Goal: Transaction & Acquisition: Download file/media

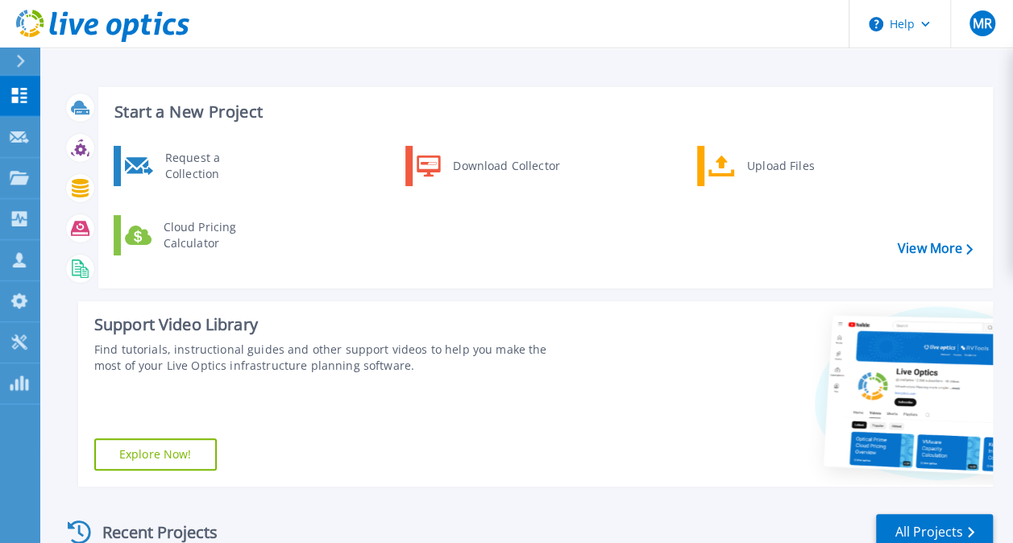
click at [20, 68] on icon at bounding box center [20, 61] width 9 height 13
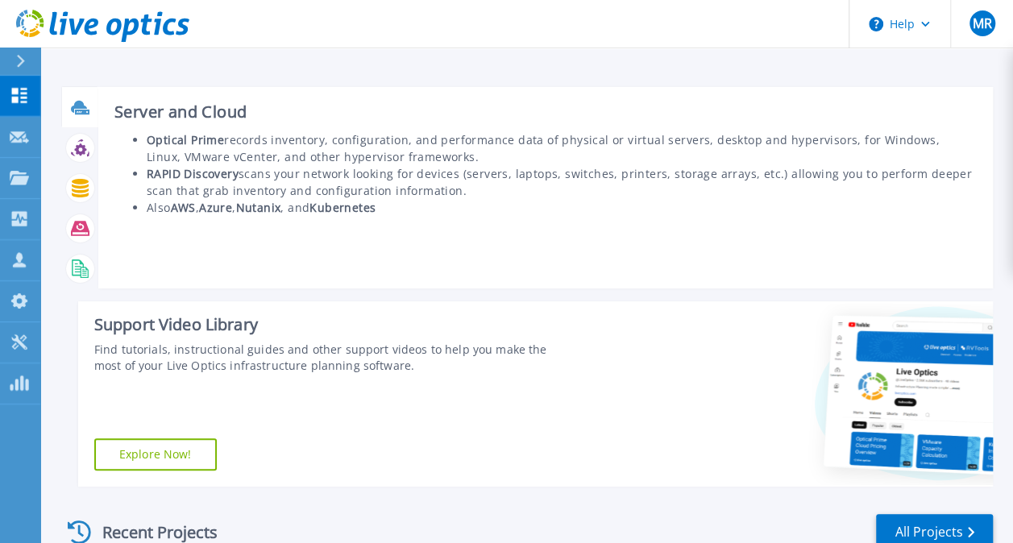
click at [77, 110] on icon at bounding box center [82, 112] width 15 height 5
click at [84, 108] on icon at bounding box center [79, 106] width 16 height 12
click at [83, 109] on icon at bounding box center [80, 107] width 19 height 19
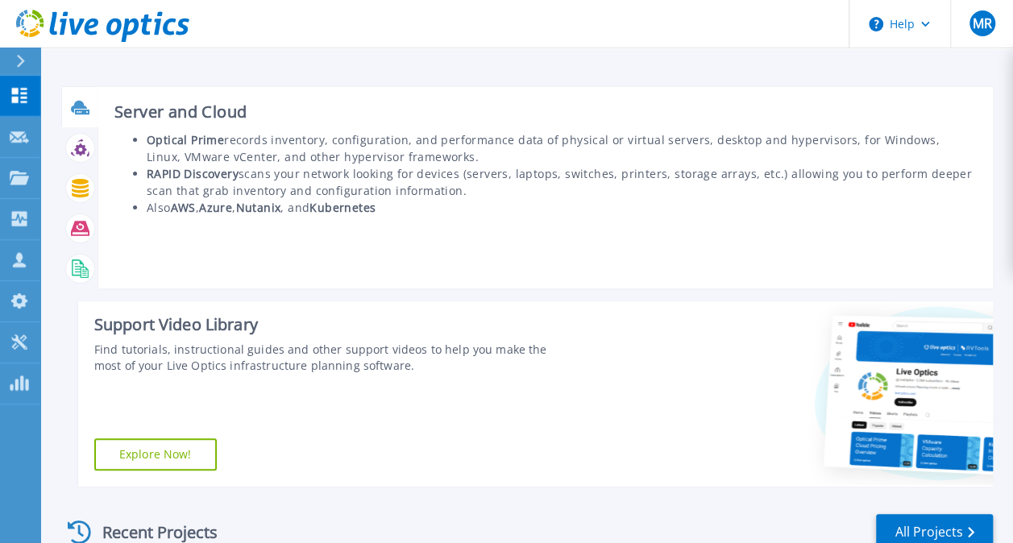
click at [83, 109] on icon at bounding box center [80, 107] width 19 height 19
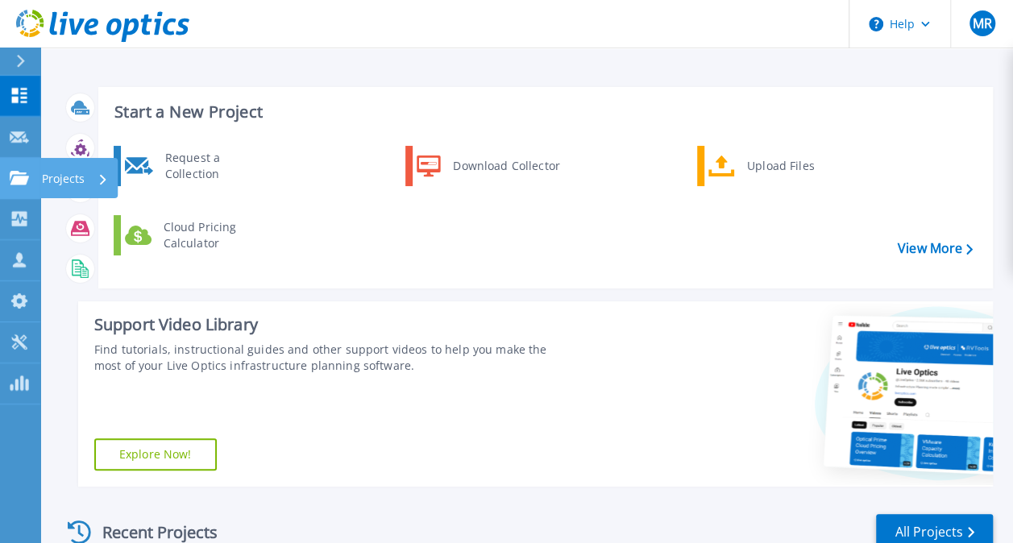
click at [91, 187] on div "Projects" at bounding box center [75, 179] width 66 height 42
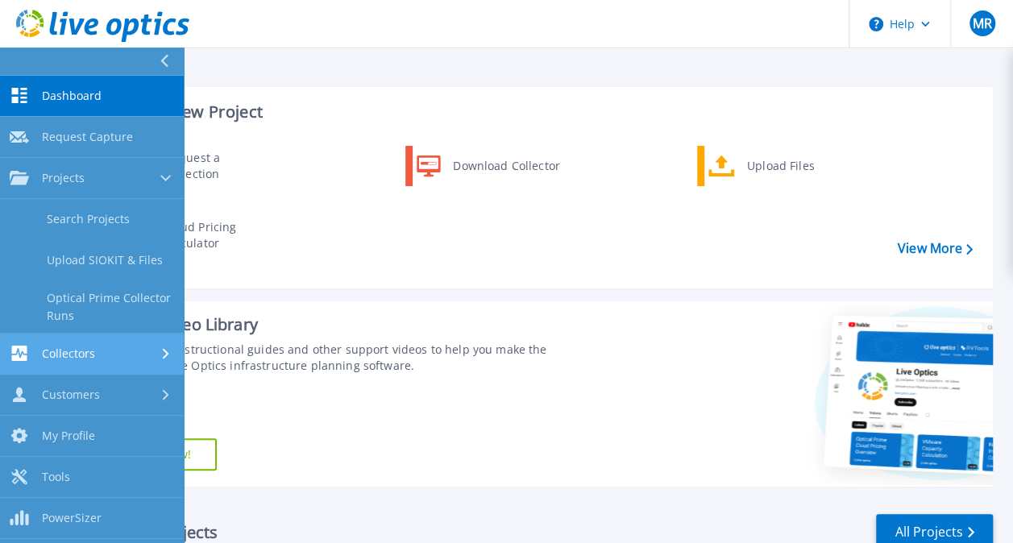
click at [96, 359] on div "Collectors" at bounding box center [92, 353] width 164 height 15
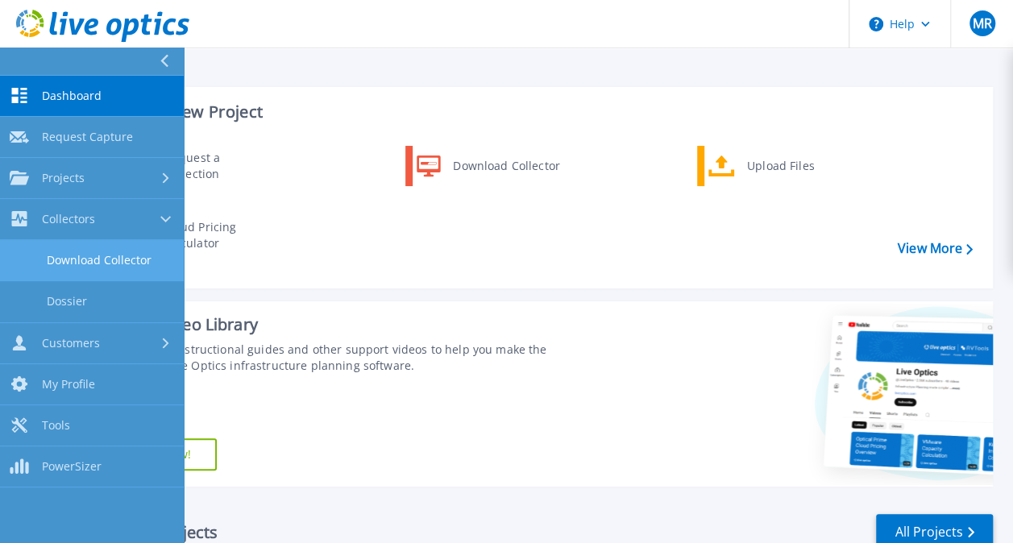
click at [114, 255] on link "Download Collector" at bounding box center [92, 260] width 184 height 41
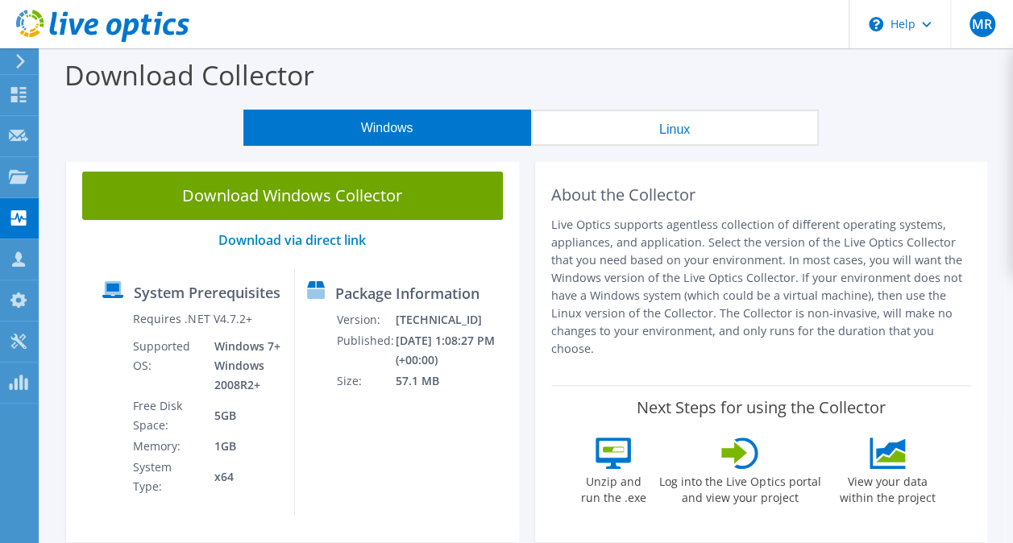
click at [114, 255] on div "Download Windows Collector Download via direct link System Prerequisites Requir…" at bounding box center [292, 349] width 453 height 387
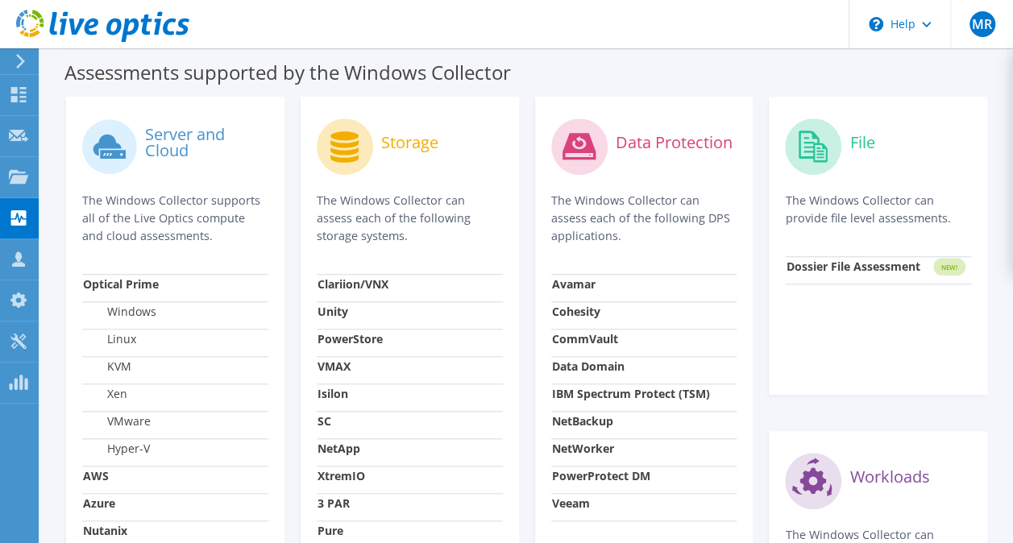
scroll to position [486, 0]
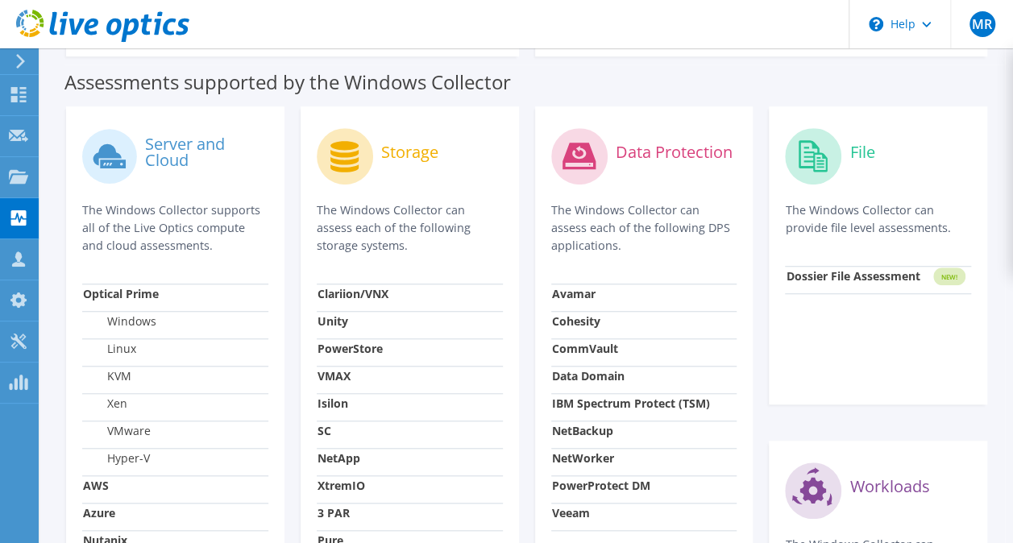
click at [160, 150] on label "Server and Cloud" at bounding box center [206, 152] width 123 height 32
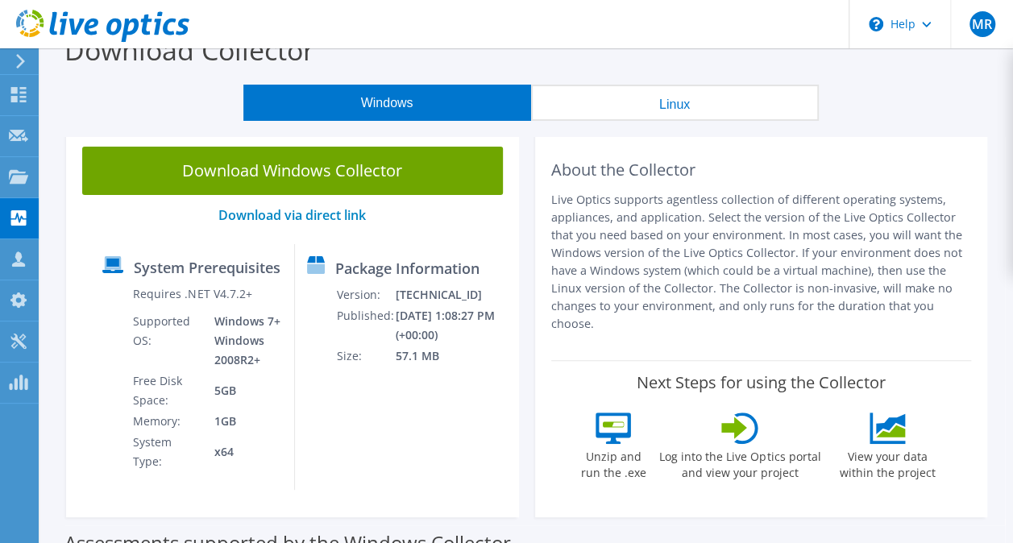
scroll to position [0, 0]
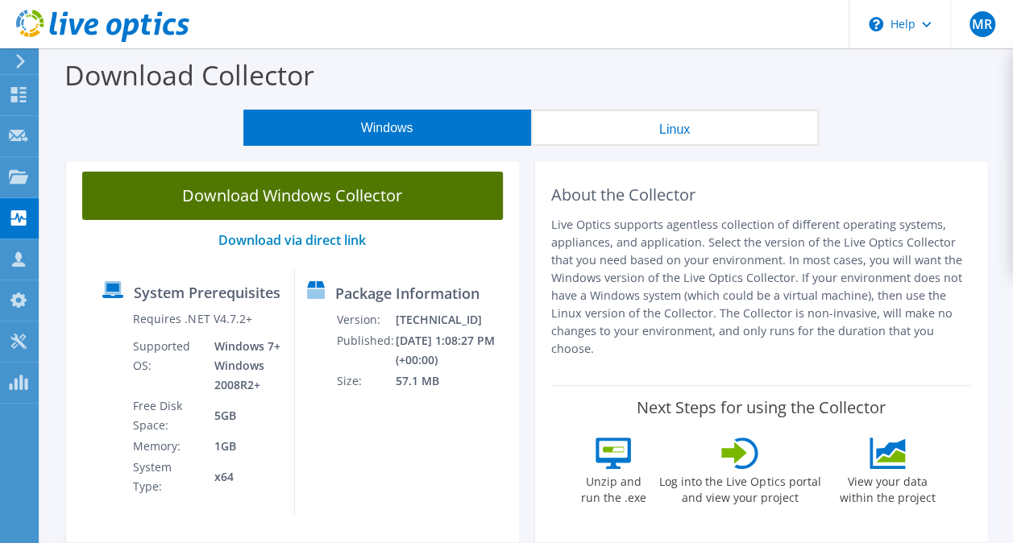
click at [244, 199] on link "Download Windows Collector" at bounding box center [292, 196] width 421 height 48
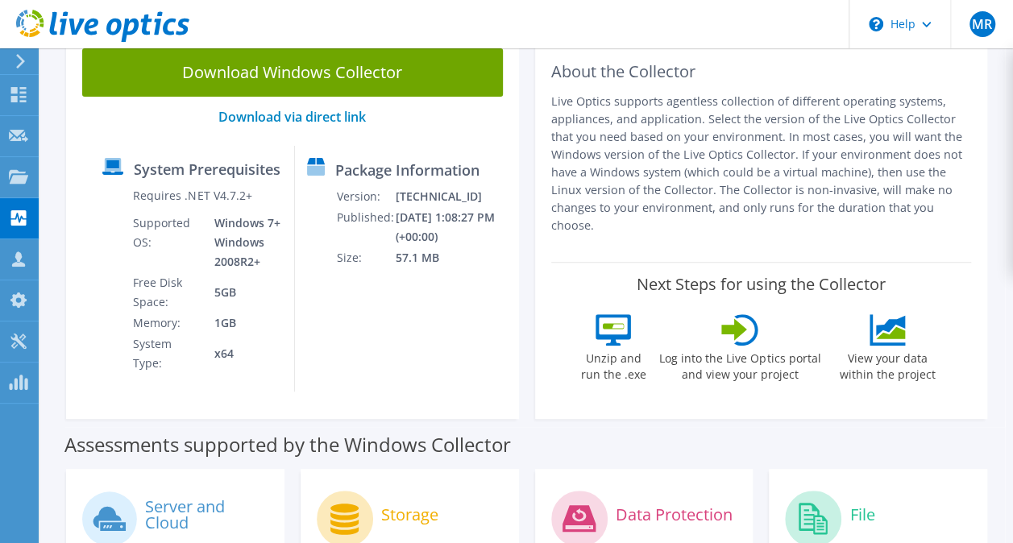
scroll to position [121, 0]
